Goal: Task Accomplishment & Management: Use online tool/utility

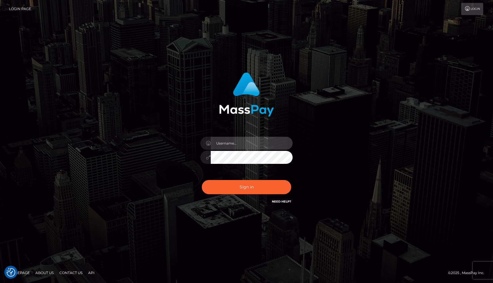
type input "joel.whop"
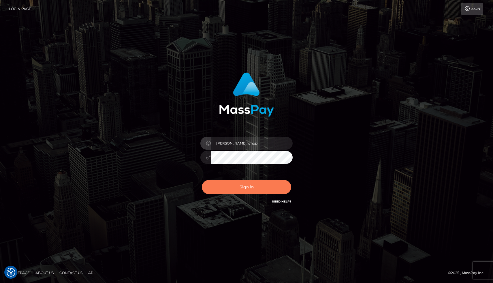
click at [234, 188] on button "Sign in" at bounding box center [246, 187] width 89 height 14
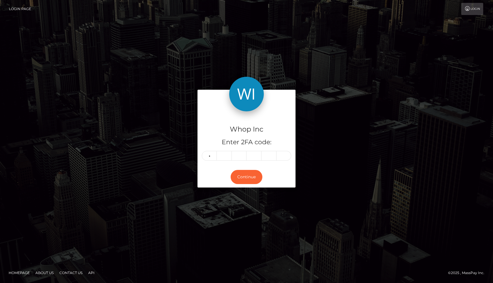
type input "2"
type input "5"
type input "0"
type input "4"
type input "8"
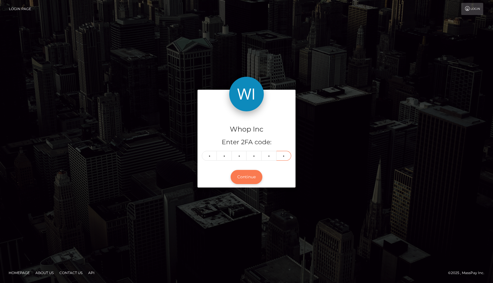
type input "7"
click at [252, 179] on button "Continue" at bounding box center [247, 177] width 32 height 14
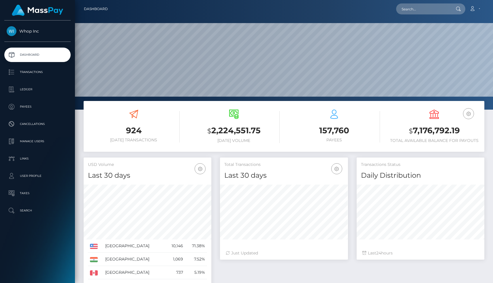
scroll to position [102, 128]
